Goal: Task Accomplishment & Management: Manage account settings

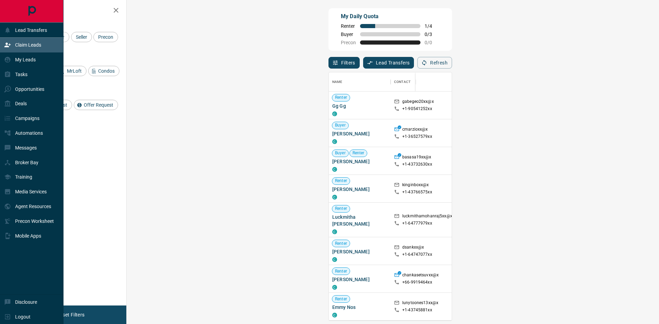
scroll to position [243, 512]
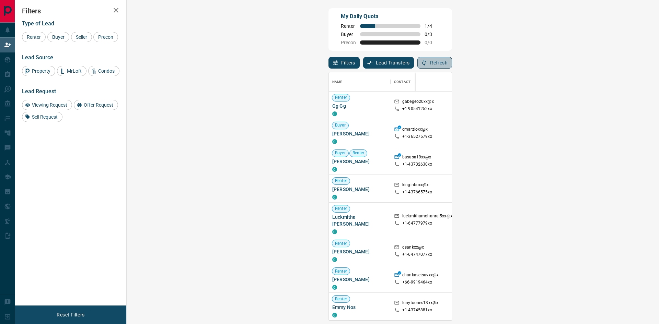
click at [452, 62] on button "Refresh" at bounding box center [434, 63] width 35 height 12
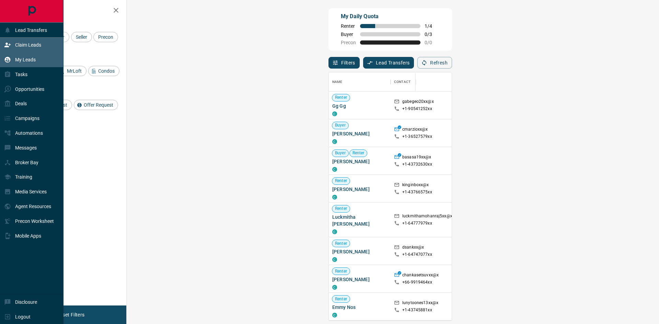
click at [12, 56] on div "My Leads" at bounding box center [20, 59] width 32 height 11
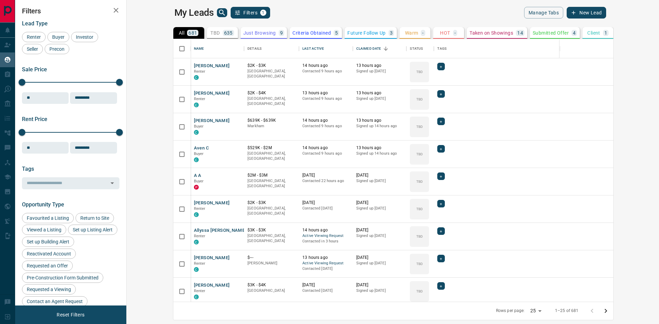
scroll to position [258, 524]
click at [218, 10] on icon "search button" at bounding box center [222, 13] width 8 height 8
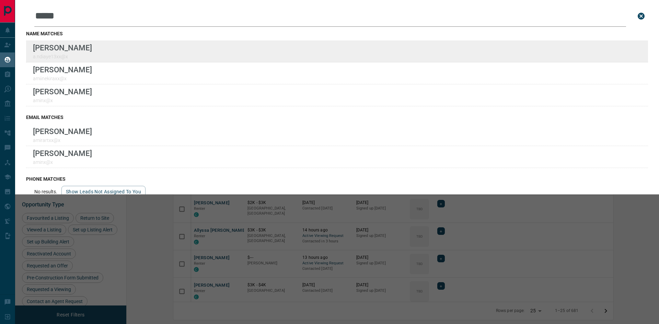
type input "*****"
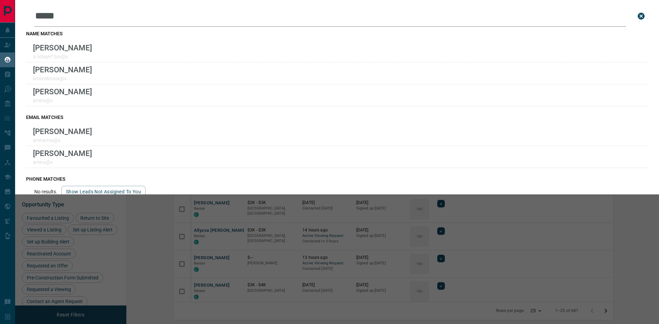
click at [638, 14] on icon "close search bar" at bounding box center [641, 16] width 7 height 7
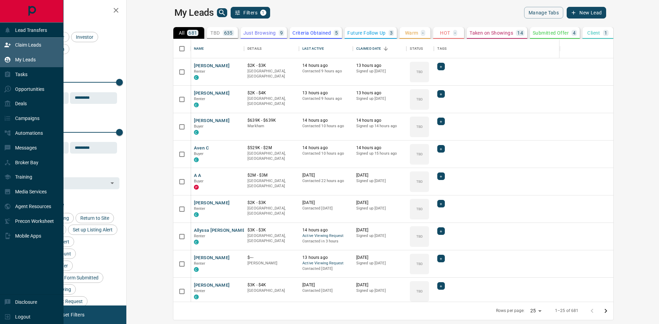
click at [22, 47] on p "Claim Leads" at bounding box center [28, 44] width 26 height 5
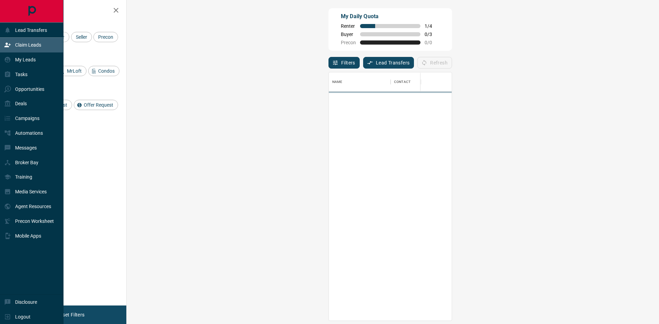
scroll to position [243, 512]
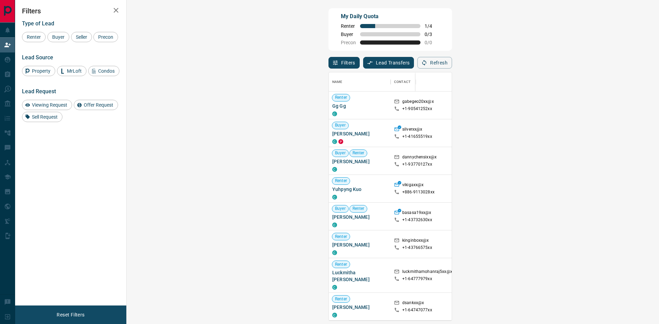
click at [594, 158] on span "Viewing Request ( 1 )" at bounding box center [613, 161] width 38 height 7
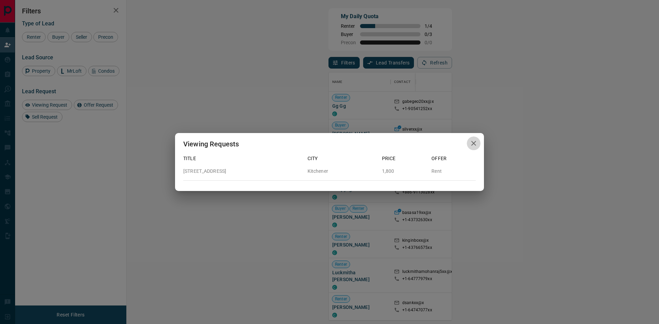
click at [471, 143] on icon "button" at bounding box center [473, 143] width 8 height 8
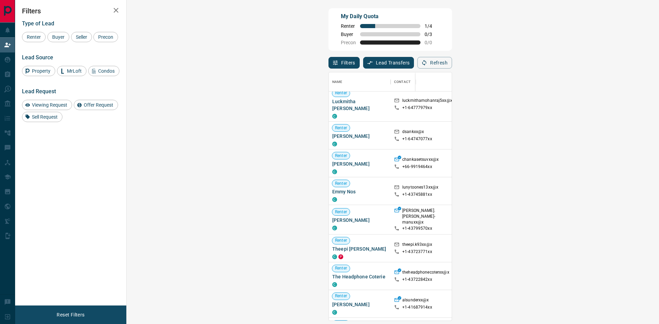
scroll to position [172, 0]
click at [452, 59] on button "Refresh" at bounding box center [434, 63] width 35 height 12
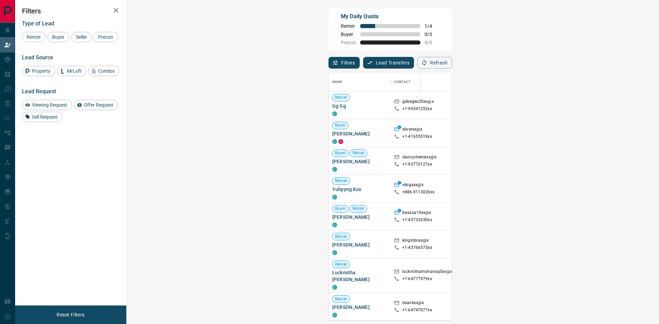
scroll to position [243, 512]
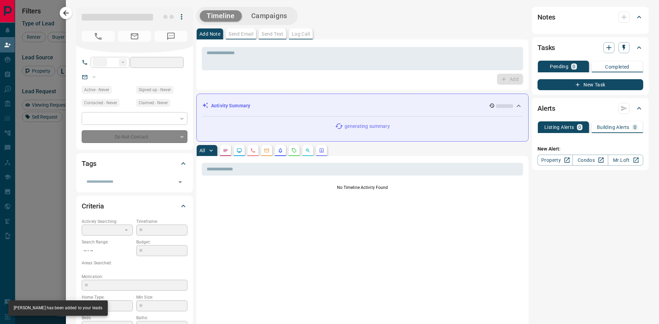
type input "**"
type input "**********"
type input "**"
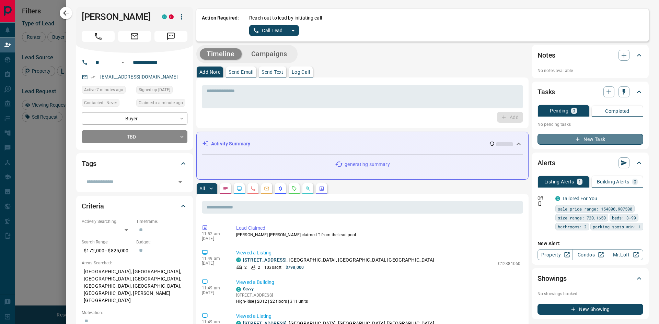
click at [593, 142] on button "New Task" at bounding box center [590, 139] width 106 height 11
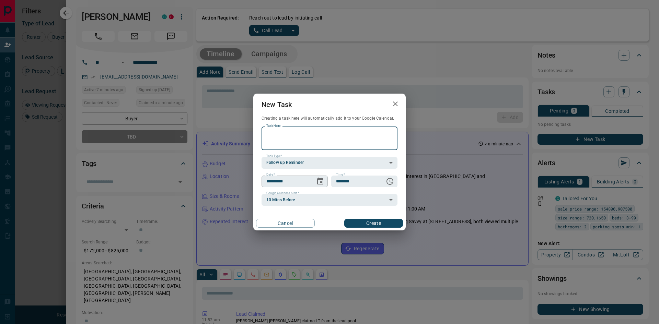
click at [321, 185] on icon "Choose date, selected date is Sep 16, 2025" at bounding box center [320, 181] width 6 height 7
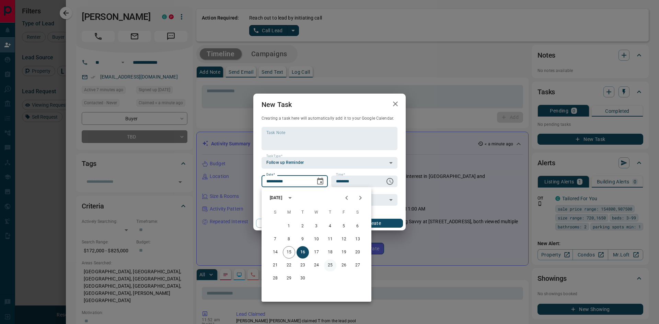
click at [333, 266] on button "25" at bounding box center [330, 265] width 12 height 12
type input "**********"
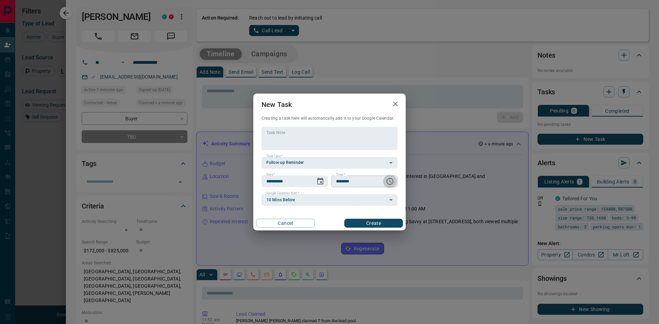
click at [393, 180] on icon "Choose time, selected time is 6:00 AM" at bounding box center [389, 181] width 7 height 7
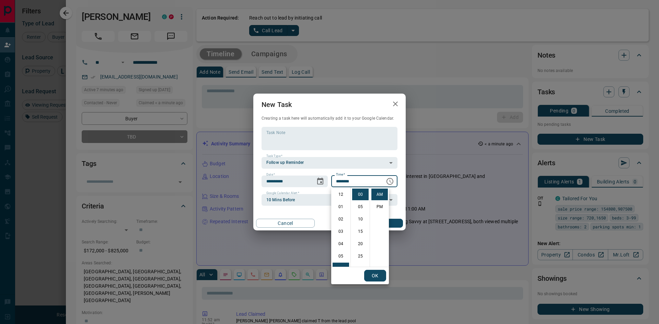
scroll to position [74, 0]
click at [380, 207] on li "PM" at bounding box center [379, 207] width 16 height 12
type input "********"
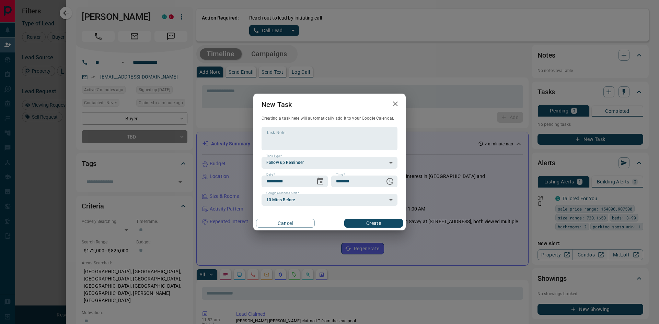
click at [383, 220] on button "Create" at bounding box center [373, 223] width 59 height 9
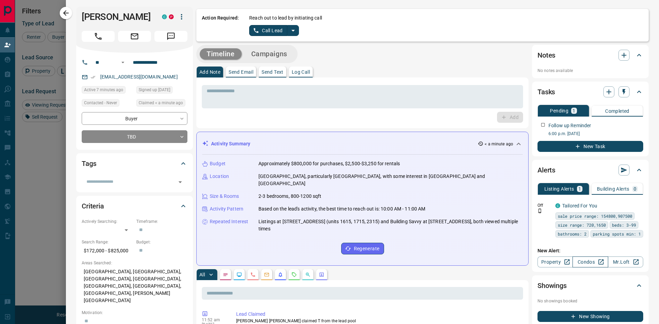
click at [583, 265] on link "Condos" at bounding box center [589, 262] width 35 height 11
click at [580, 262] on link "Condos" at bounding box center [589, 262] width 35 height 11
click at [300, 75] on button "Log Call" at bounding box center [301, 72] width 24 height 11
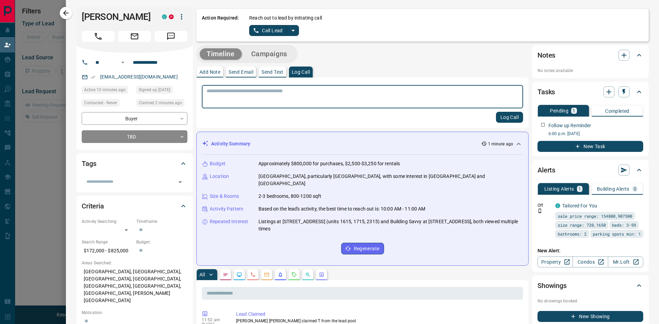
click at [301, 101] on textarea at bounding box center [363, 97] width 312 height 18
type textarea "******"
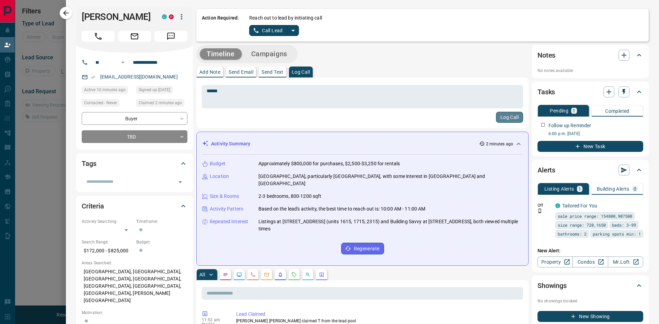
click at [500, 121] on button "Log Call" at bounding box center [509, 117] width 27 height 11
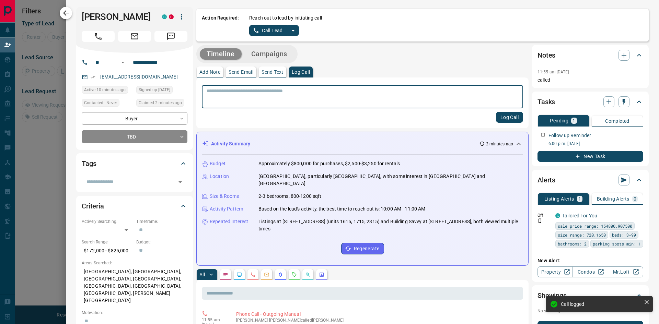
click at [65, 12] on icon "button" at bounding box center [65, 12] width 5 height 5
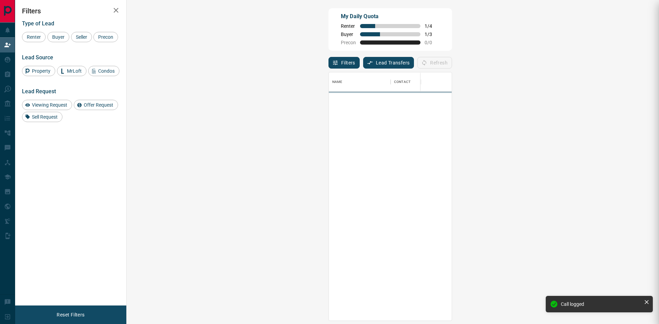
scroll to position [243, 512]
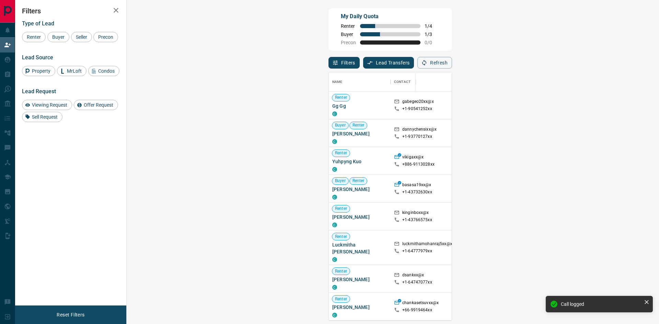
click at [594, 133] on span "Viewing Request ( 1 )" at bounding box center [613, 133] width 38 height 5
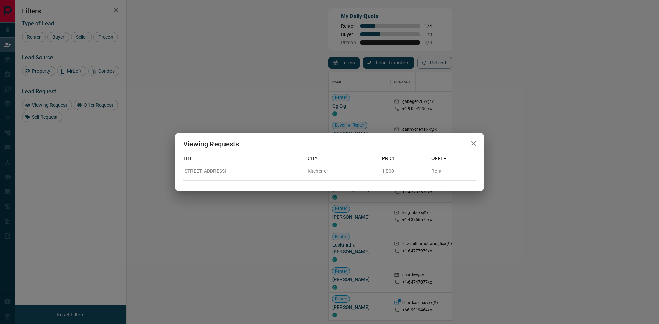
click at [474, 141] on icon "button" at bounding box center [473, 143] width 8 height 8
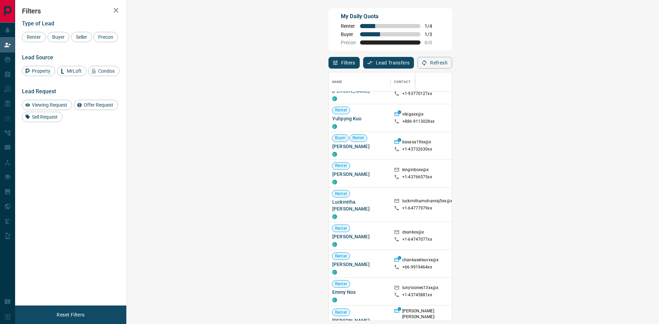
scroll to position [0, 0]
